Goal: Task Accomplishment & Management: Manage account settings

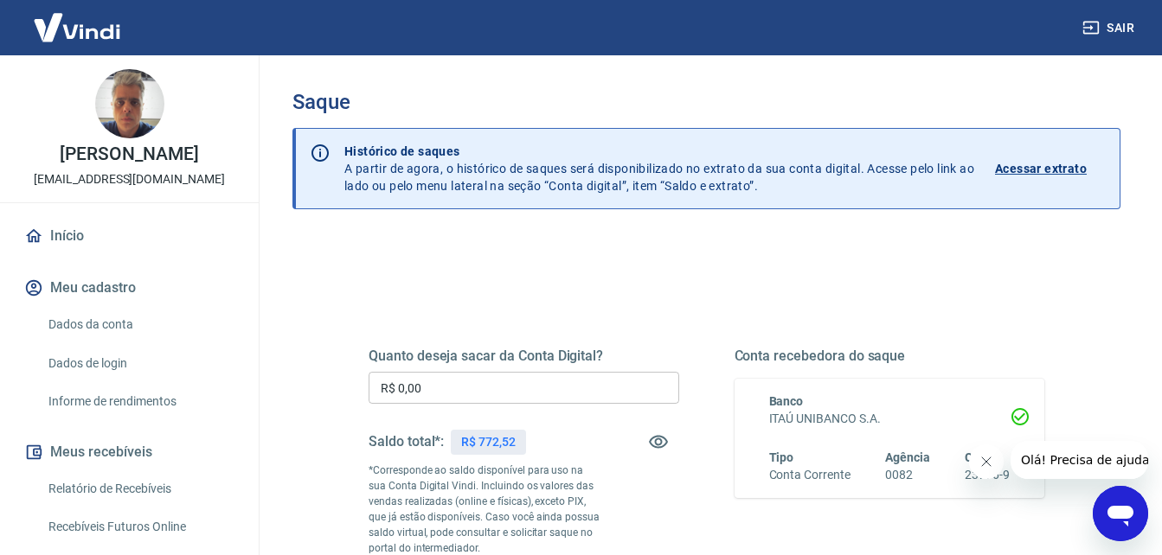
scroll to position [83, 0]
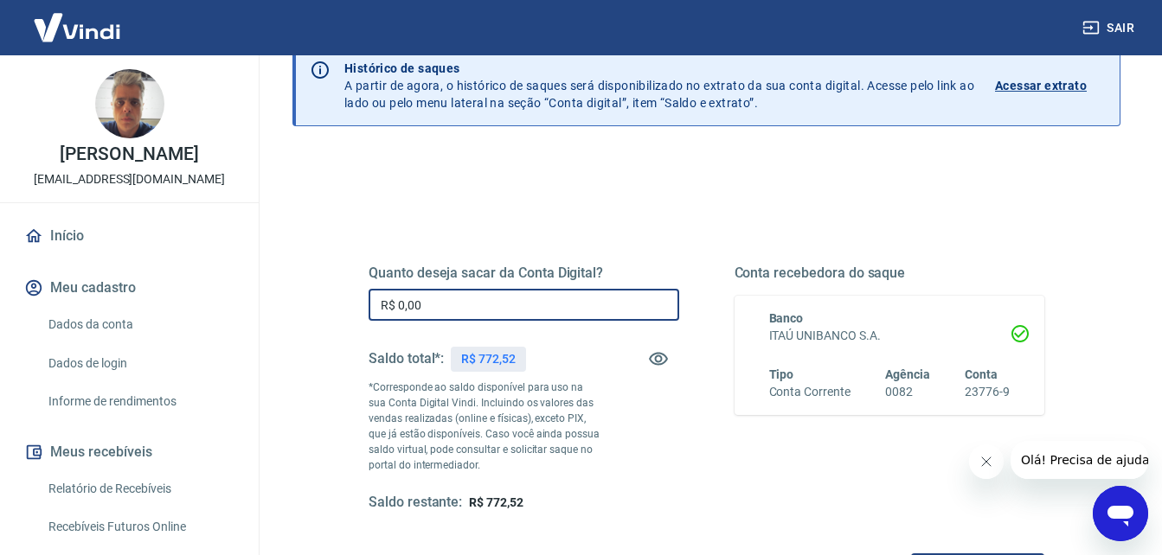
click at [493, 316] on input "R$ 0,00" at bounding box center [524, 305] width 311 height 32
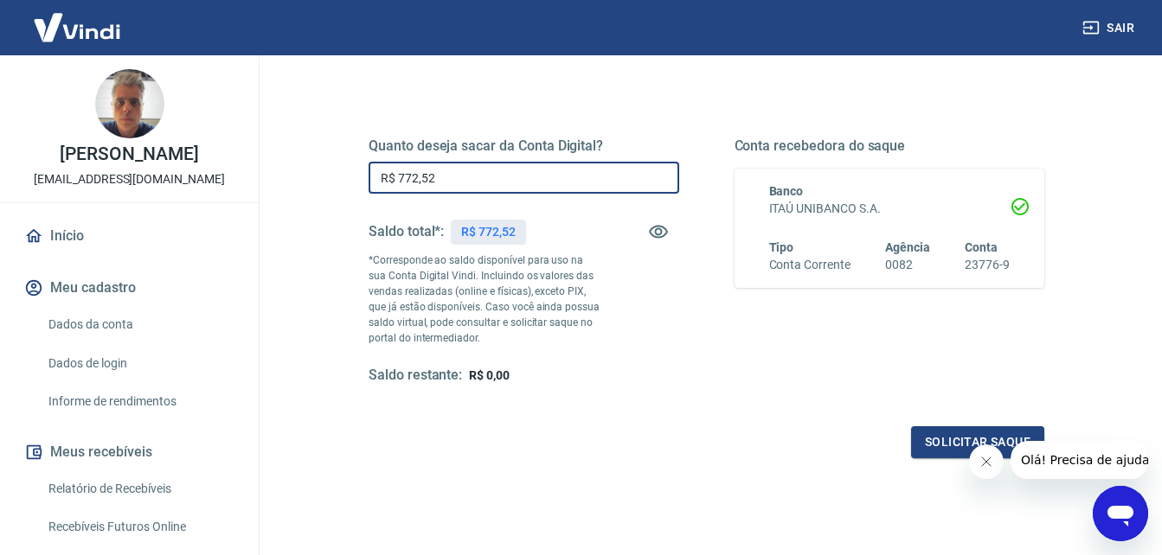
type input "R$ 772,52"
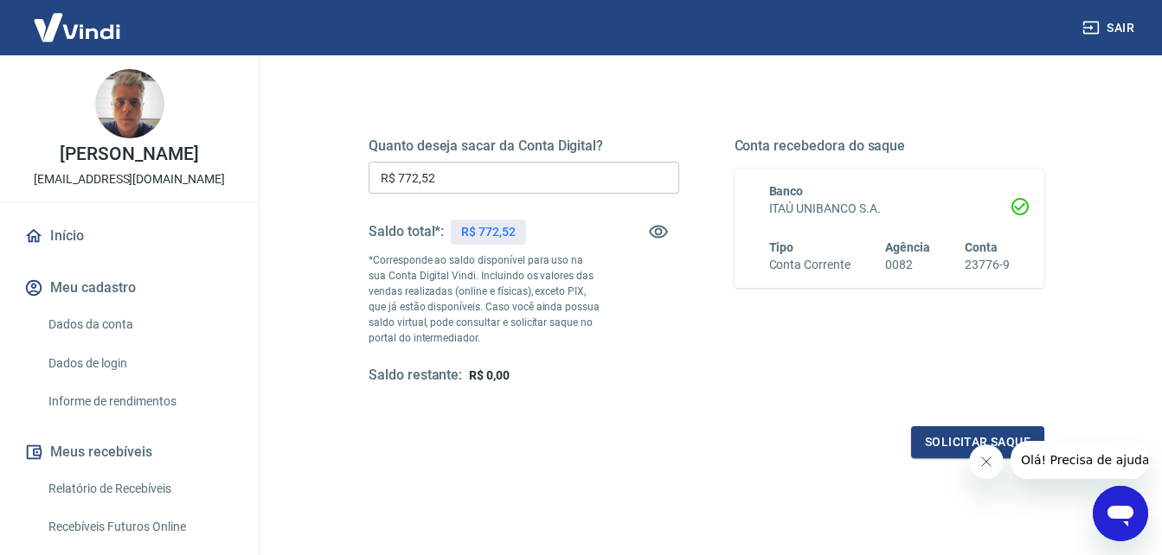
click at [988, 464] on icon "Fechar mensagem da empresa" at bounding box center [986, 462] width 14 height 14
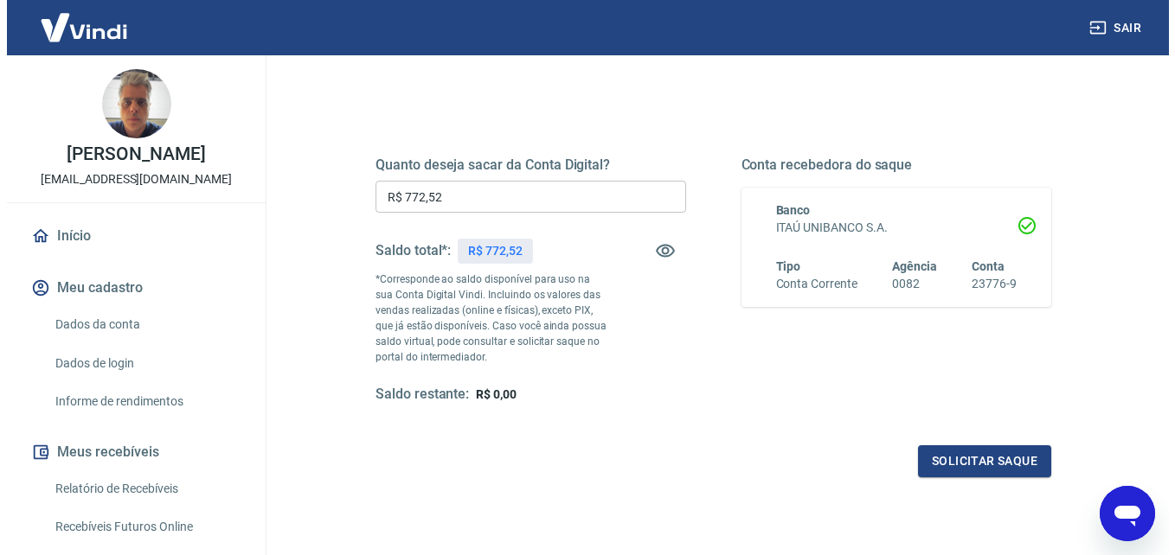
scroll to position [193, 0]
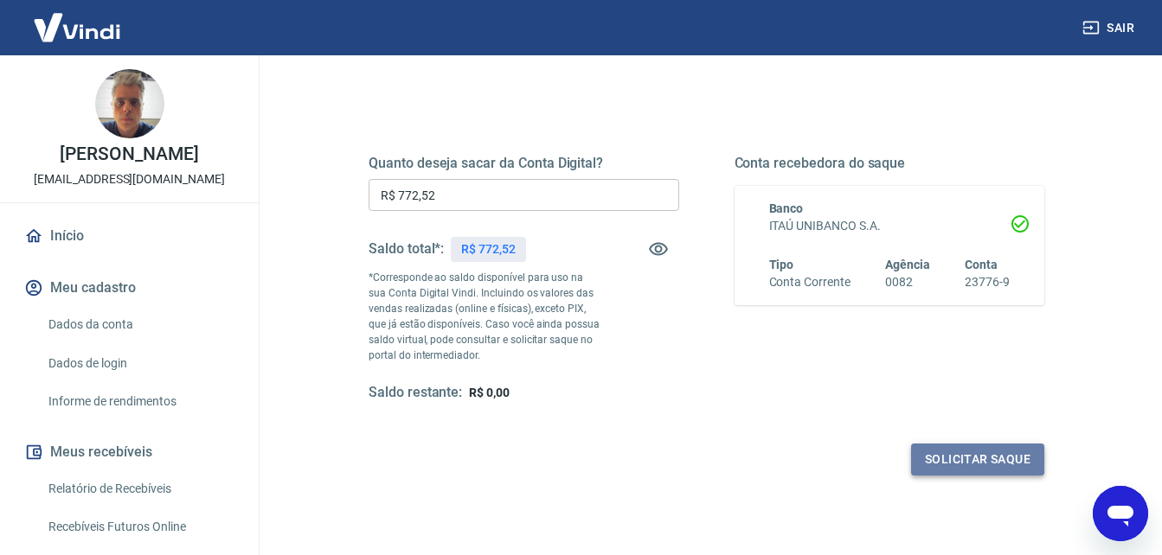
click at [960, 456] on button "Solicitar saque" at bounding box center [977, 460] width 133 height 32
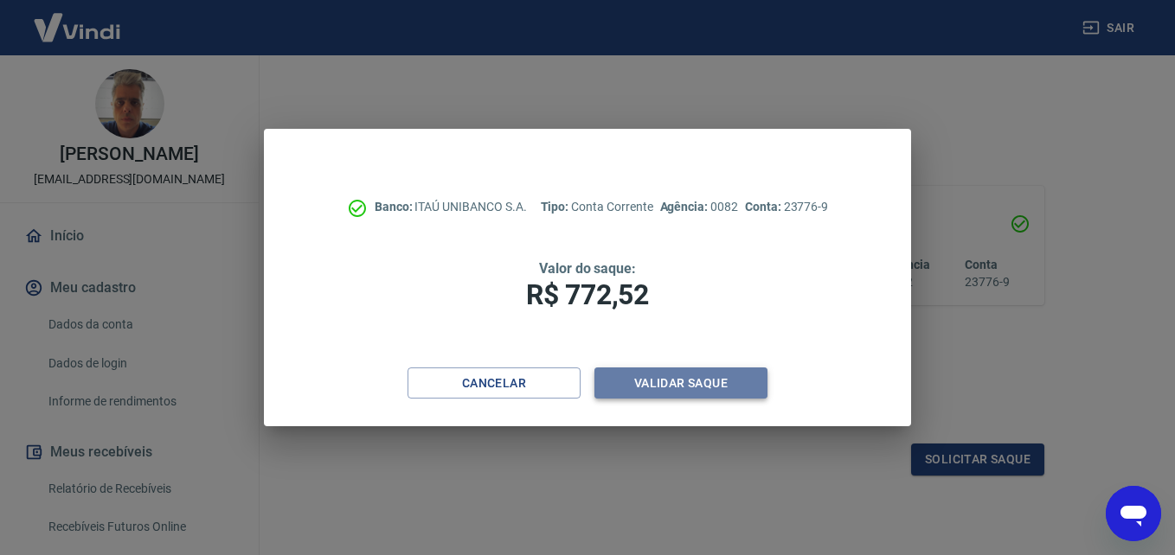
click at [684, 382] on button "Validar saque" at bounding box center [680, 384] width 173 height 32
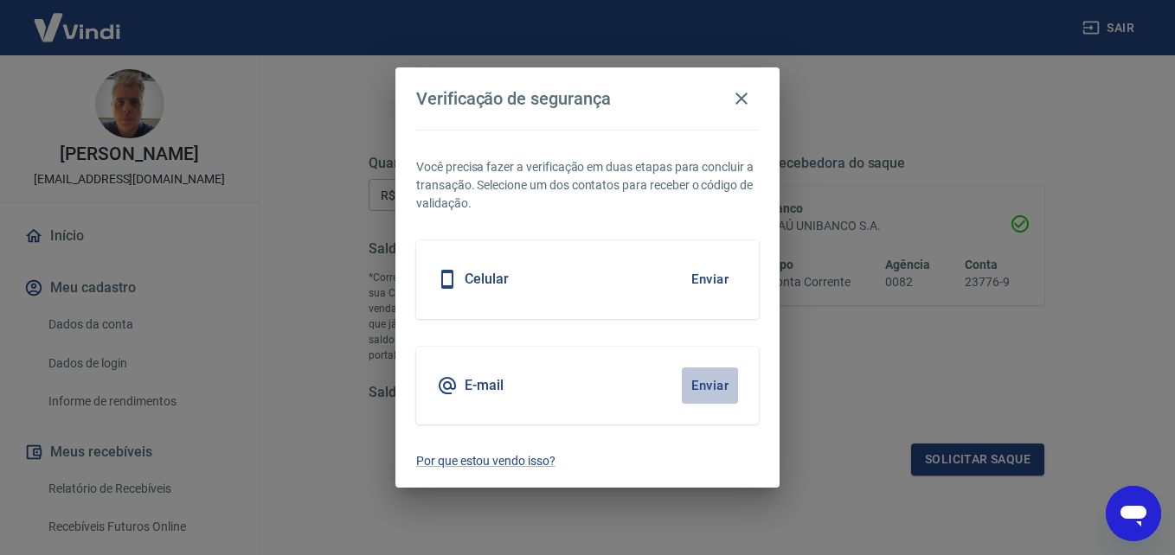
click at [708, 384] on button "Enviar" at bounding box center [710, 386] width 56 height 36
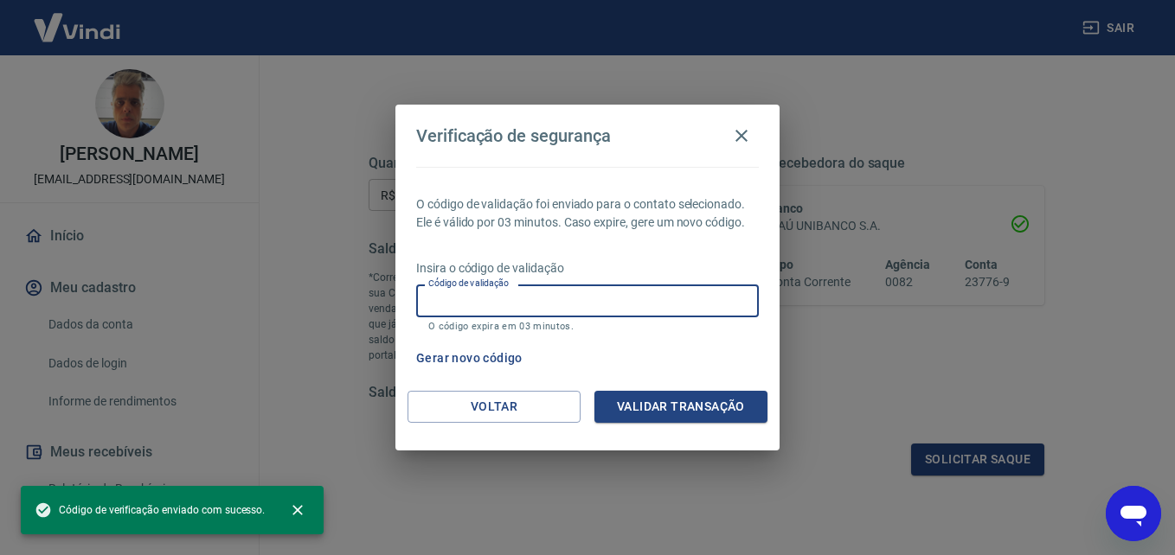
click at [476, 305] on input "Código de validação" at bounding box center [587, 301] width 343 height 32
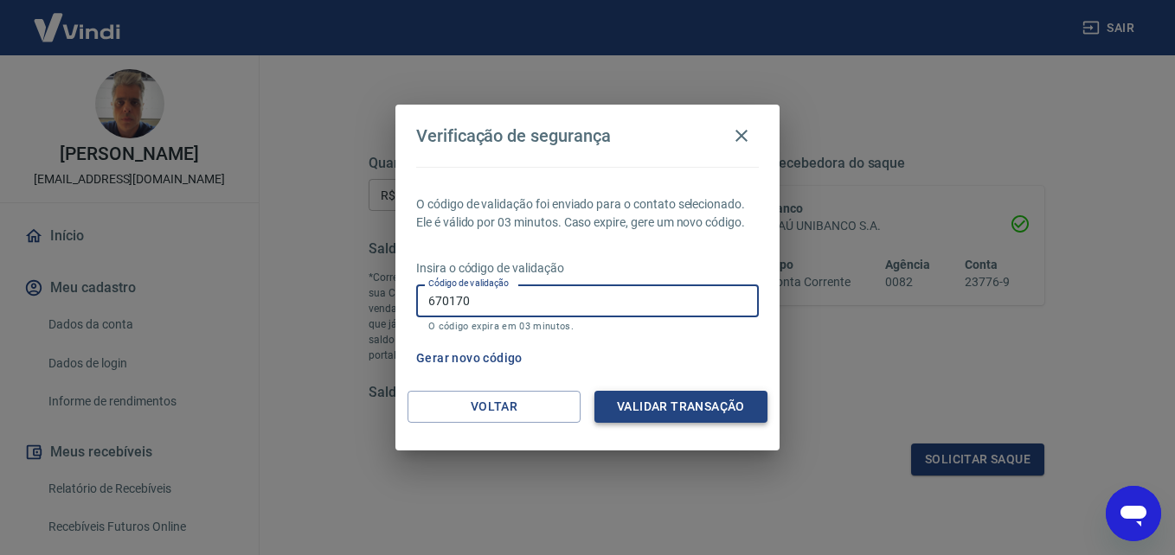
type input "670170"
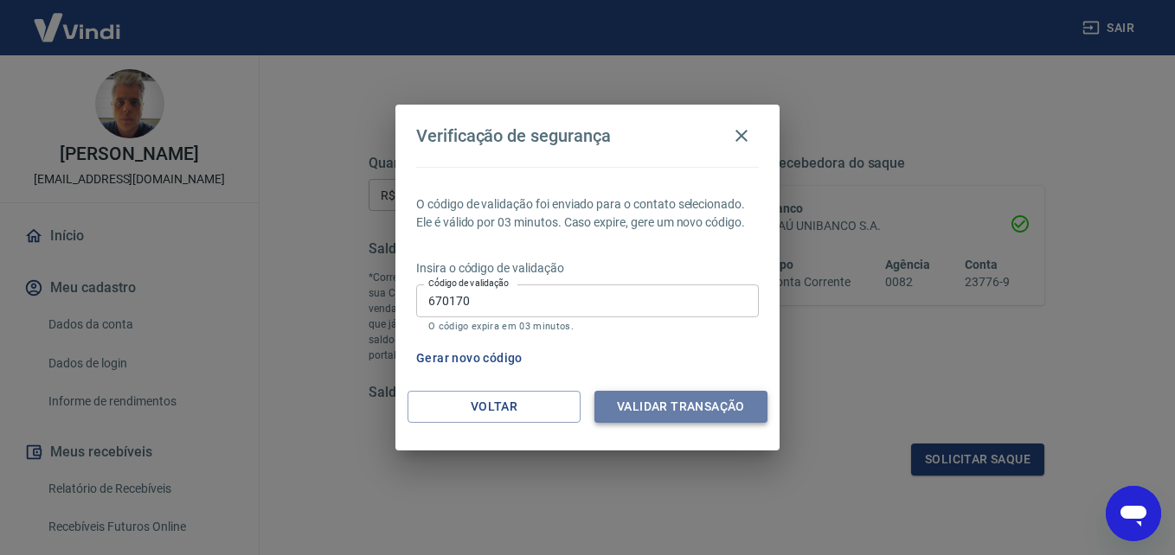
click at [670, 391] on button "Validar transação" at bounding box center [680, 407] width 173 height 32
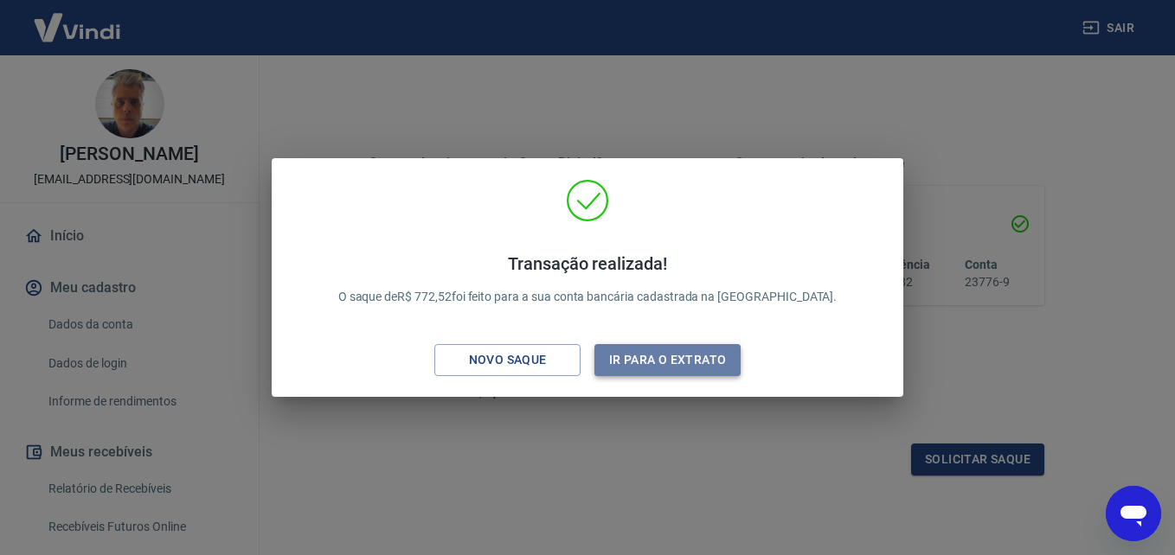
click at [648, 367] on button "Ir para o extrato" at bounding box center [667, 360] width 146 height 32
